Goal: Information Seeking & Learning: Learn about a topic

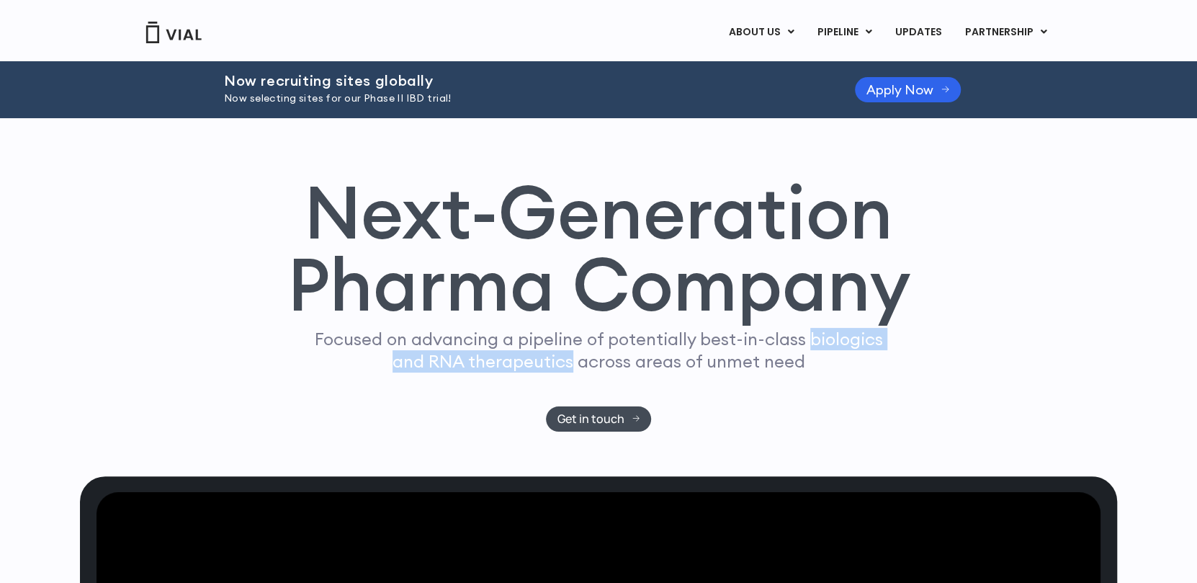
click at [568, 364] on p "Focused on advancing a pipeline of potentially best-in-class biologics and RNA …" at bounding box center [598, 350] width 580 height 45
copy p "biologics and RNA therapeutic"
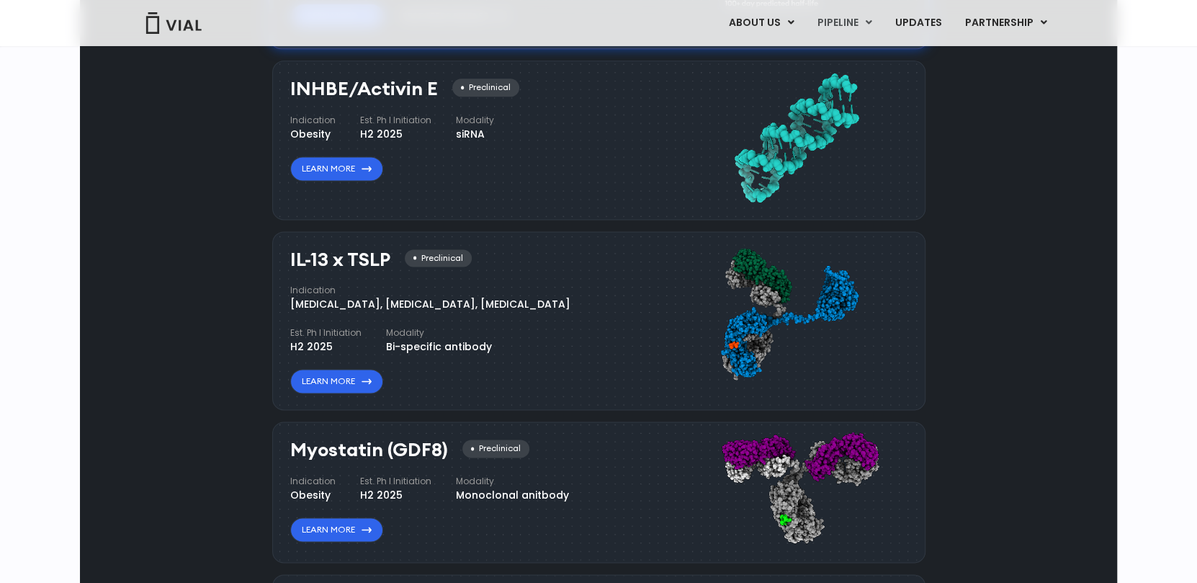
scroll to position [1224, 0]
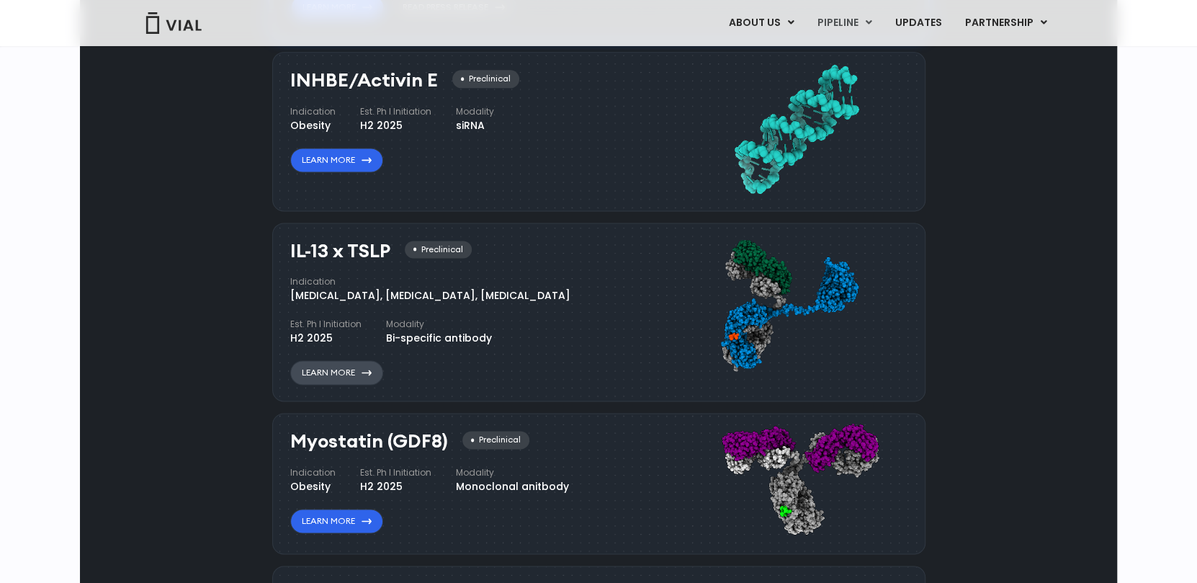
drag, startPoint x: 326, startPoint y: 367, endPoint x: 357, endPoint y: 373, distance: 31.5
click at [357, 373] on link "Learn More" at bounding box center [336, 372] width 93 height 24
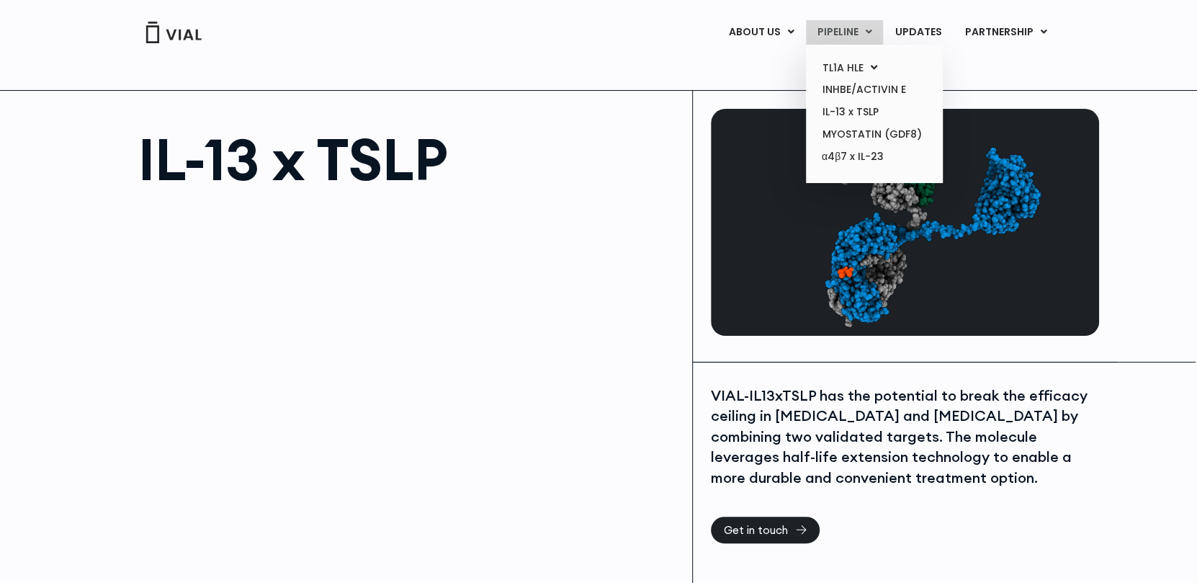
click at [833, 36] on link "PIPELINE" at bounding box center [844, 32] width 77 height 24
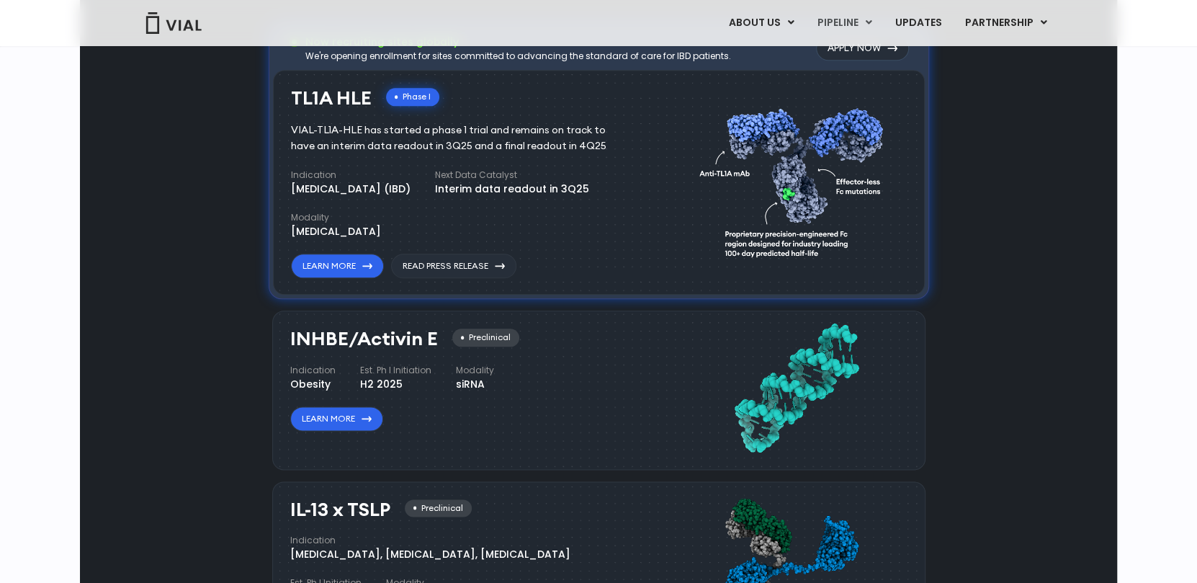
scroll to position [1125, 0]
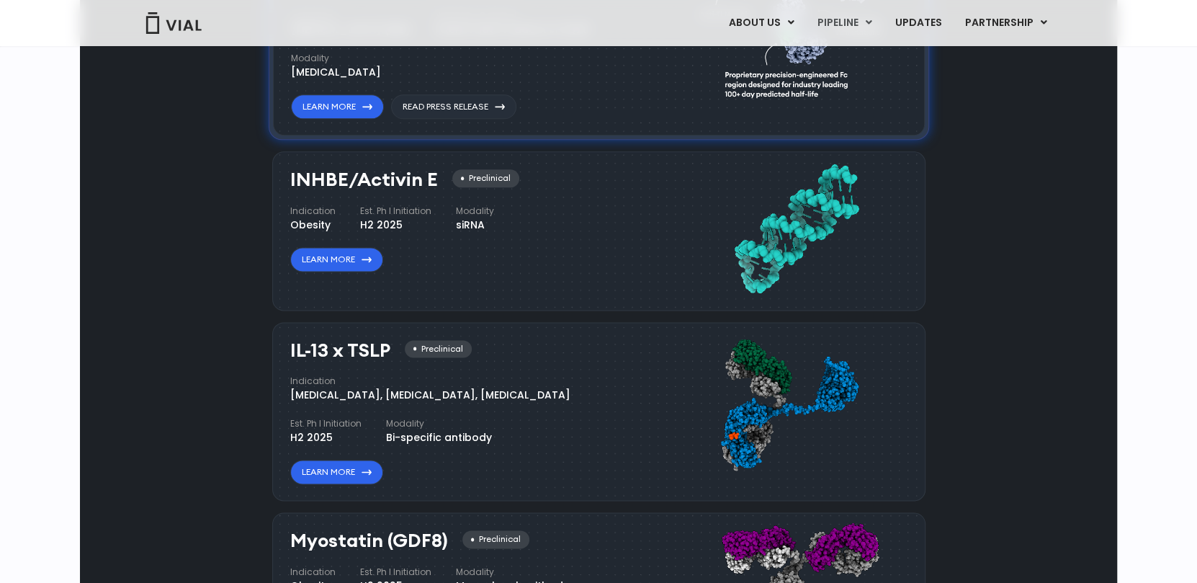
click at [427, 346] on div "Preclinical" at bounding box center [438, 349] width 67 height 18
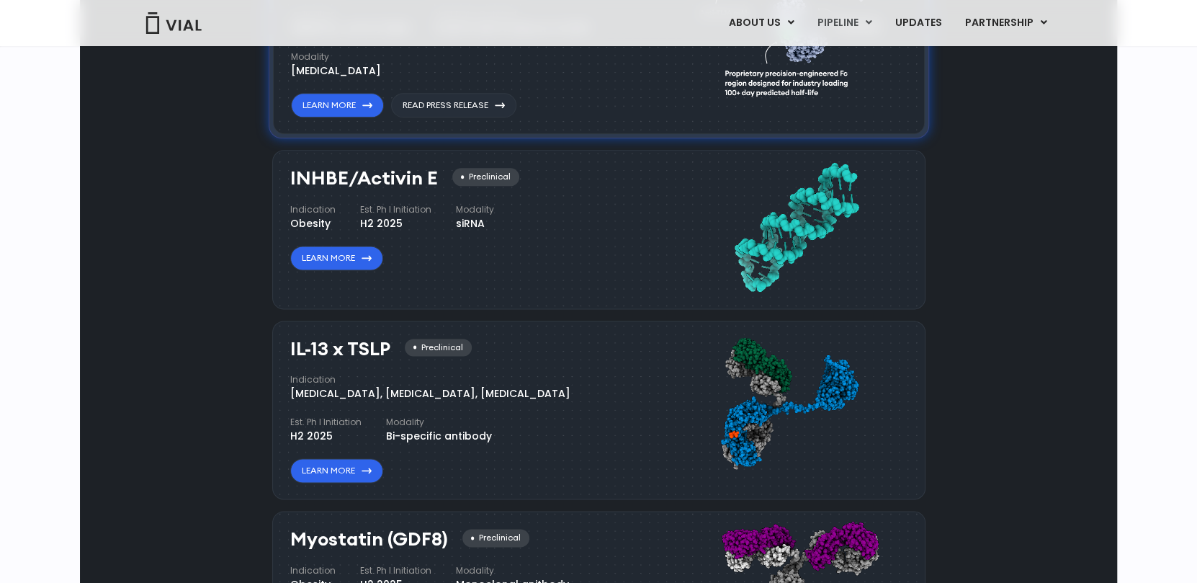
scroll to position [1152, 0]
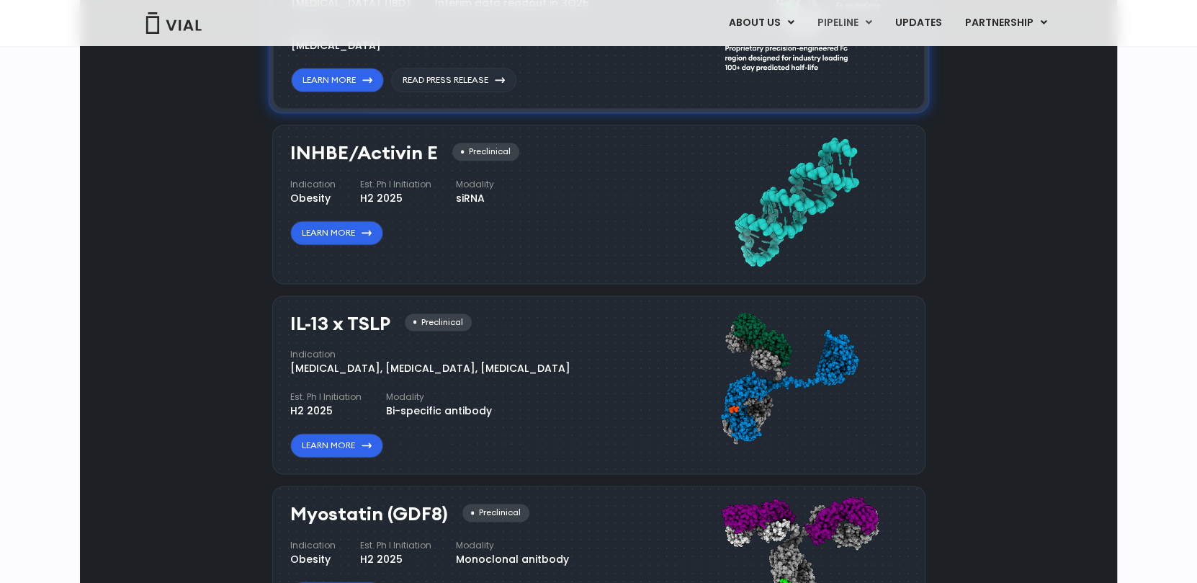
drag, startPoint x: 331, startPoint y: 432, endPoint x: 145, endPoint y: 331, distance: 211.7
click at [145, 331] on div "Pipeline Now recruiting sites globally We're opening enrollment for sites commi…" at bounding box center [599, 290] width 1004 height 1066
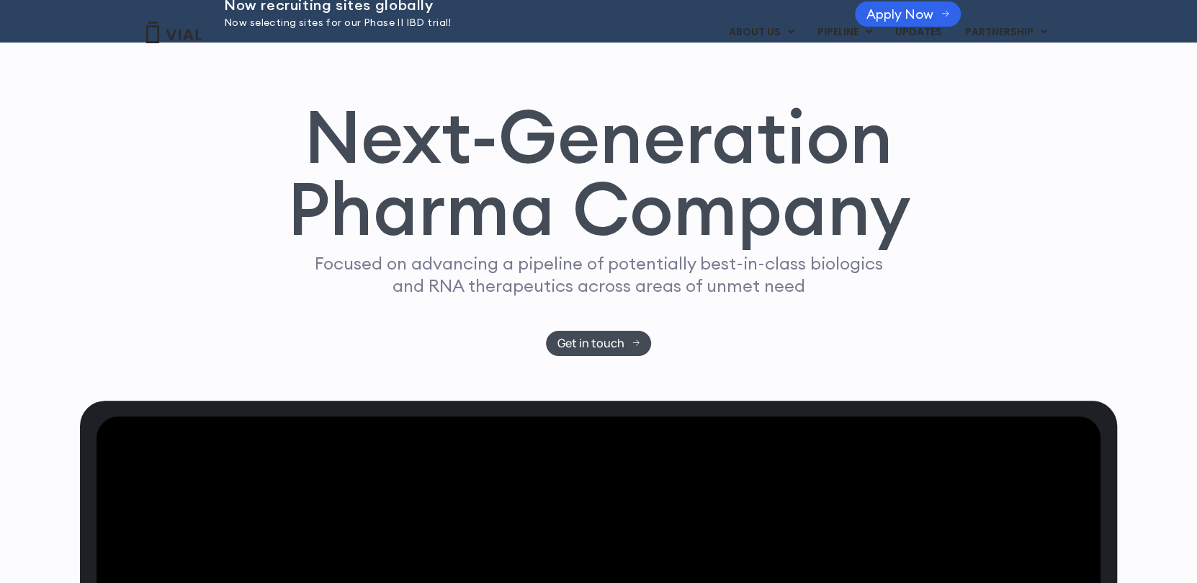
scroll to position [0, 0]
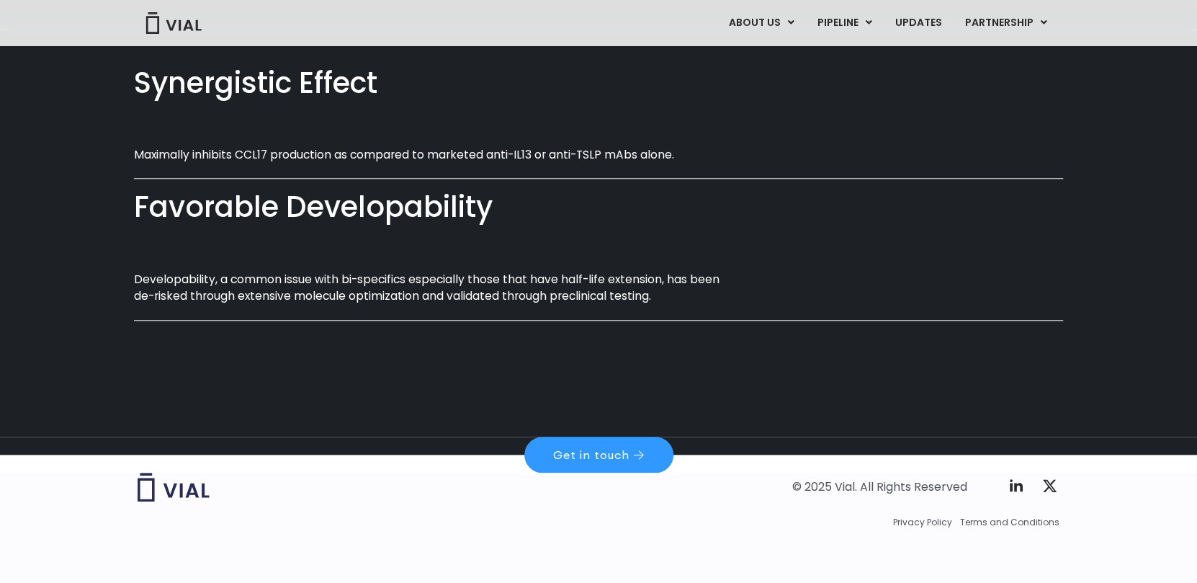
scroll to position [854, 0]
